Goal: Task Accomplishment & Management: Manage account settings

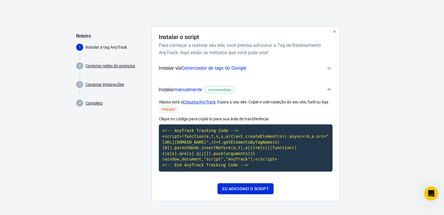
click at [241, 191] on font "Eu adicionei o script" at bounding box center [245, 189] width 46 height 5
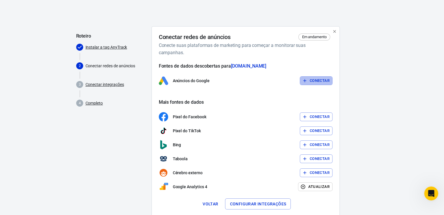
click at [315, 81] on font "Conectar" at bounding box center [320, 81] width 20 height 4
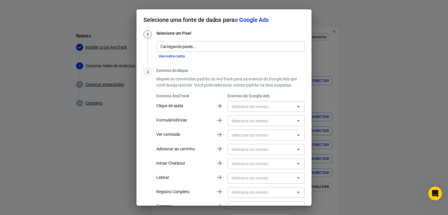
click at [178, 47] on input "Carregando pixels..." at bounding box center [230, 46] width 144 height 7
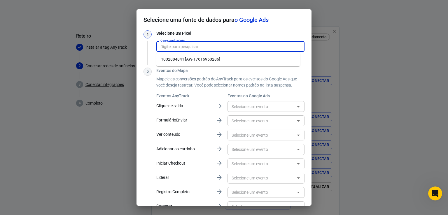
click at [232, 61] on li "1002884841 [AW-17616950286]" at bounding box center [228, 60] width 144 height 10
type input "1002884841 [AW-17616950286]"
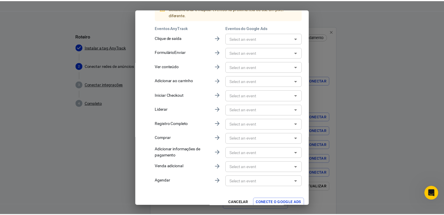
scroll to position [104, 0]
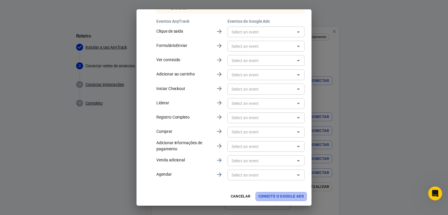
click at [278, 195] on font "Conecte o Google Ads" at bounding box center [282, 197] width 46 height 4
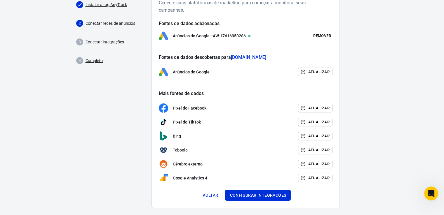
scroll to position [71, 0]
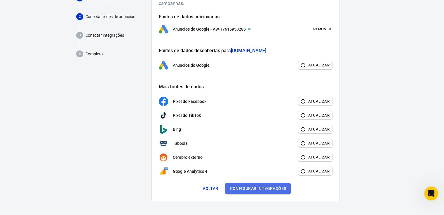
click at [254, 192] on font "Configurar integrações" at bounding box center [258, 189] width 56 height 8
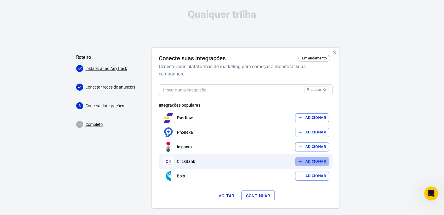
click at [315, 162] on font "Adicionar" at bounding box center [315, 161] width 21 height 4
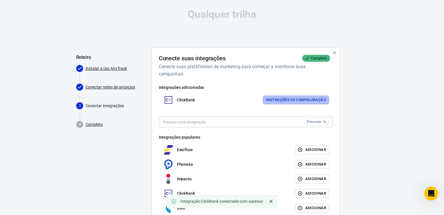
click at [304, 100] on font "Instruções de configuração" at bounding box center [296, 100] width 60 height 4
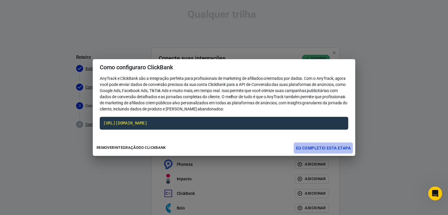
click at [331, 149] on font "Eu completei esta etapa" at bounding box center [323, 148] width 55 height 5
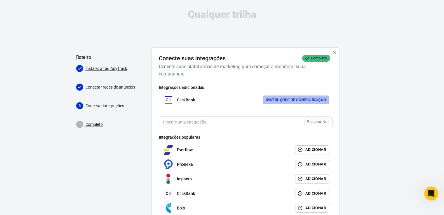
click at [305, 103] on font "Instruções de configuração" at bounding box center [296, 100] width 60 height 7
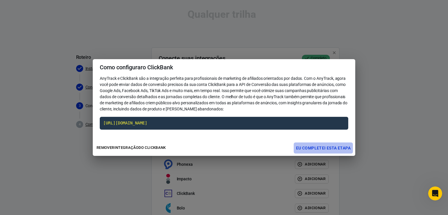
click at [314, 149] on font "Eu completei esta etapa" at bounding box center [323, 148] width 55 height 5
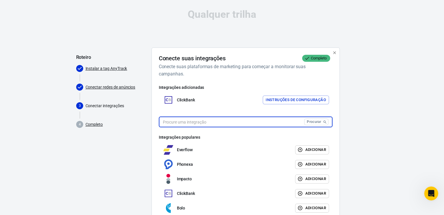
click at [243, 123] on input "text" at bounding box center [230, 122] width 143 height 11
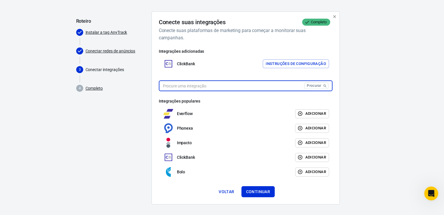
scroll to position [39, 0]
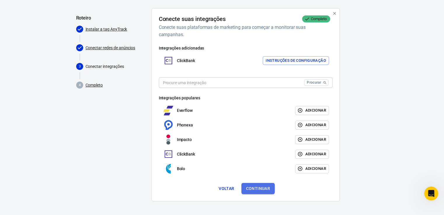
click at [266, 189] on font "Continuar" at bounding box center [258, 189] width 24 height 5
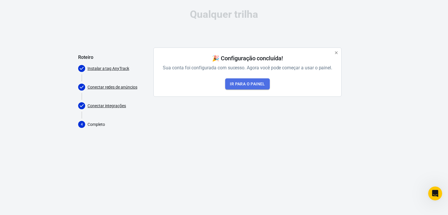
click at [238, 87] on font "Ir para o painel" at bounding box center [247, 84] width 35 height 8
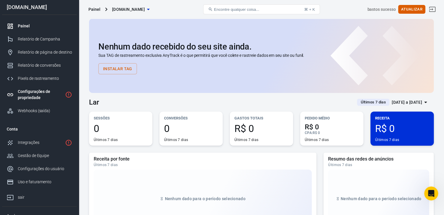
click at [53, 102] on link "Configurações de propriedade" at bounding box center [39, 94] width 75 height 19
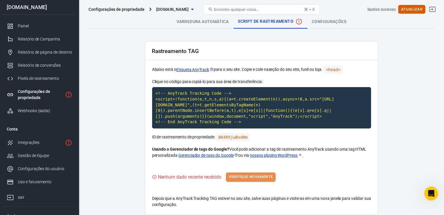
click at [251, 178] on font "Verifique novamente" at bounding box center [251, 177] width 44 height 4
click at [256, 180] on font "Verifique novamente" at bounding box center [251, 177] width 44 height 7
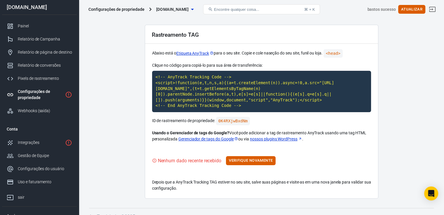
scroll to position [25, 0]
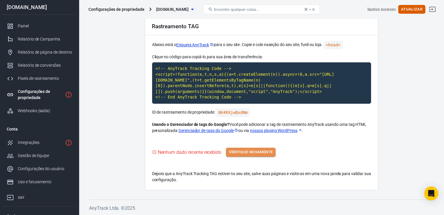
click at [253, 153] on font "Verifique novamente" at bounding box center [251, 152] width 44 height 4
click at [61, 143] on div "Integrações" at bounding box center [40, 143] width 45 height 6
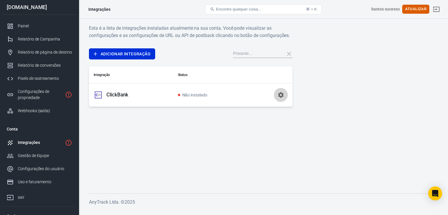
click at [281, 97] on icon "button" at bounding box center [281, 95] width 6 height 6
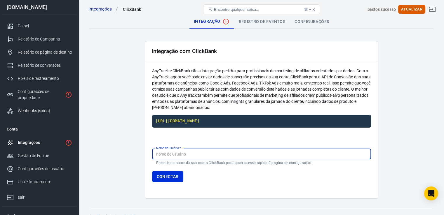
click at [194, 155] on input "Nome de usuário   *" at bounding box center [261, 154] width 219 height 11
type input "novidadess"
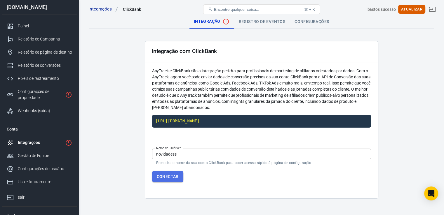
click at [168, 179] on font "Conectar" at bounding box center [168, 177] width 22 height 8
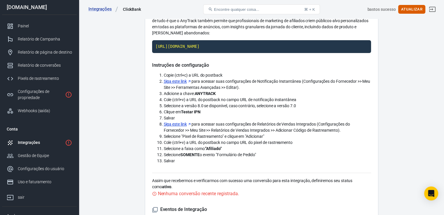
scroll to position [72, 0]
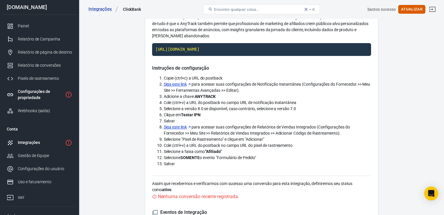
click at [48, 91] on font "Configurações de propriedade" at bounding box center [34, 94] width 32 height 11
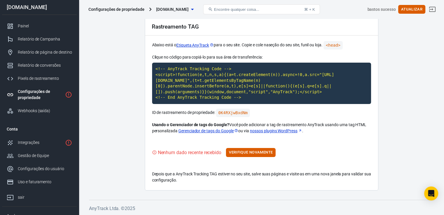
scroll to position [25, 0]
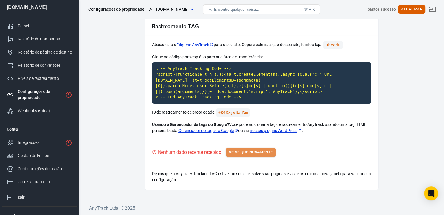
click at [265, 151] on font "Verifique novamente" at bounding box center [251, 152] width 44 height 4
